Goal: Information Seeking & Learning: Learn about a topic

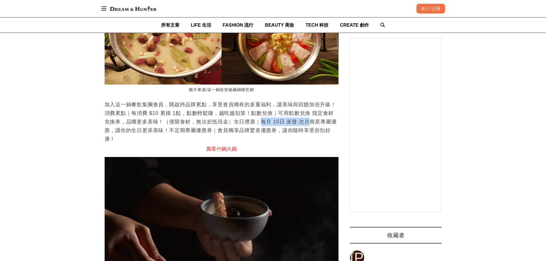
drag, startPoint x: 258, startPoint y: 143, endPoint x: 301, endPoint y: 142, distance: 43.3
click at [301, 142] on p "加入這一鍋餐飲集團會員，開啟跨品牌累點，享受會員獨有的多重福利，讓美味與回饋加倍升級！消費累點｜每消費 $10 累積 1點，點數輕鬆賺，越吃越划算！點數兌換｜…" at bounding box center [222, 121] width 234 height 43
drag, startPoint x: 265, startPoint y: 144, endPoint x: 297, endPoint y: 145, distance: 32.4
click at [297, 143] on p "加入這一鍋餐飲集團會員，開啟跨品牌累點，享受會員獨有的多重福利，讓美味與回饋加倍升級！消費累點｜每消費 $10 累積 1點，點數輕鬆賺，越吃越划算！點數兌換｜…" at bounding box center [222, 121] width 234 height 43
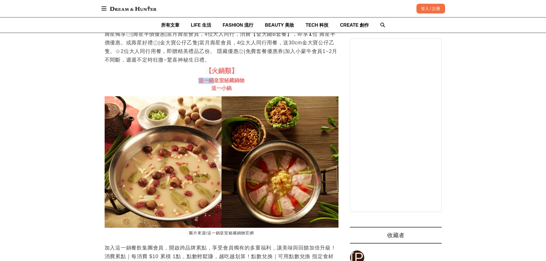
drag, startPoint x: 200, startPoint y: 103, endPoint x: 212, endPoint y: 104, distance: 12.4
click at [212, 83] on span "這一鍋皇室秘藏鍋物" at bounding box center [221, 81] width 46 height 6
copy span "這一鍋"
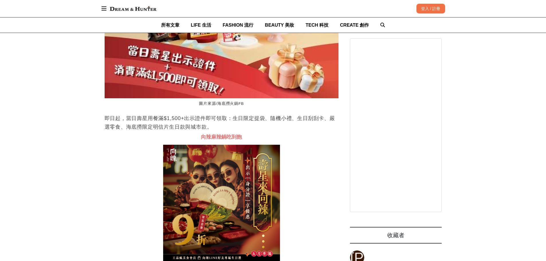
scroll to position [0, 94]
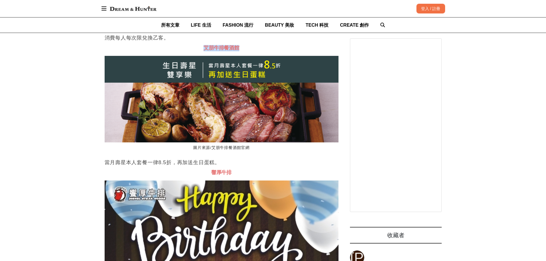
drag, startPoint x: 202, startPoint y: 70, endPoint x: 243, endPoint y: 71, distance: 41.0
click at [243, 51] on h3 "艾朋牛排餐酒館" at bounding box center [222, 48] width 234 height 6
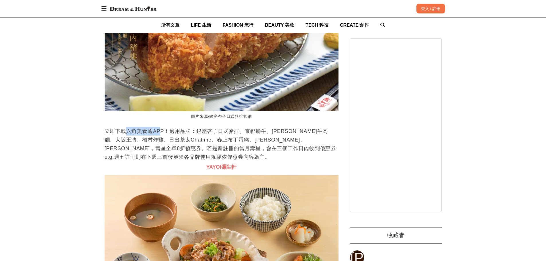
drag, startPoint x: 129, startPoint y: 146, endPoint x: 160, endPoint y: 147, distance: 31.0
click at [160, 147] on p "立即下載六角美食通APP！適用品牌：銀座杏子日式豬排、京都勝牛、[PERSON_NAME]牛肉麵、大阪王將、橋村炸雞、日出茶太Chatime、春上布丁蛋糕、[…" at bounding box center [222, 144] width 234 height 34
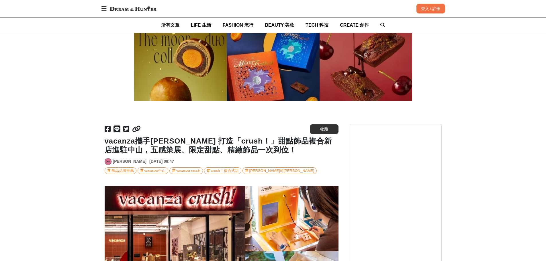
scroll to position [0, 702]
